Goal: Task Accomplishment & Management: Use online tool/utility

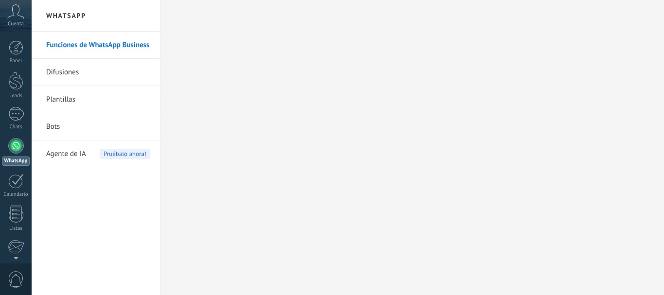
click at [69, 72] on link "Difusiones" at bounding box center [98, 72] width 104 height 27
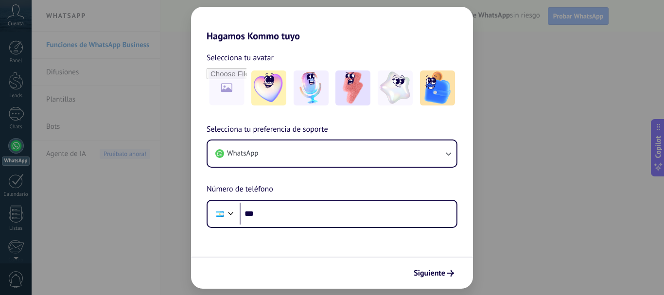
click at [561, 83] on div "Hagamos Kommo tuyo Selecciona tu avatar Selecciona tu preferencia de soporte Wh…" at bounding box center [332, 147] width 664 height 295
